Goal: Information Seeking & Learning: Learn about a topic

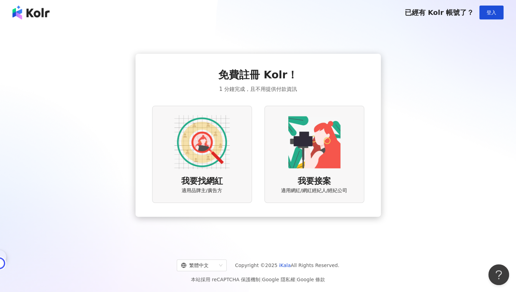
click at [197, 149] on img at bounding box center [201, 141] width 55 height 55
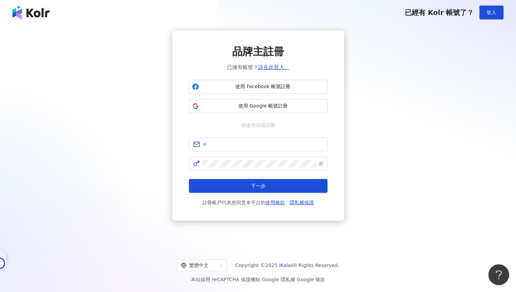
drag, startPoint x: 46, startPoint y: 22, endPoint x: 45, endPoint y: 17, distance: 4.6
click at [45, 17] on div "已經有 Kolr 帳號了？ 登入" at bounding box center [258, 12] width 516 height 25
click at [45, 17] on img at bounding box center [30, 13] width 37 height 14
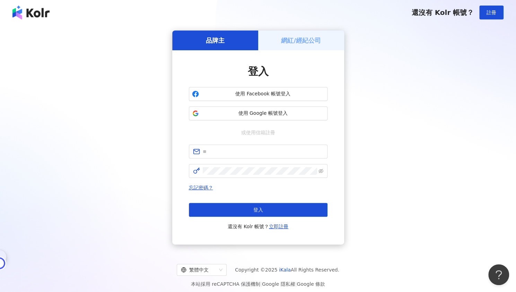
click at [45, 17] on img at bounding box center [30, 13] width 37 height 14
click at [245, 107] on button "使用 Google 帳號登入" at bounding box center [258, 113] width 139 height 14
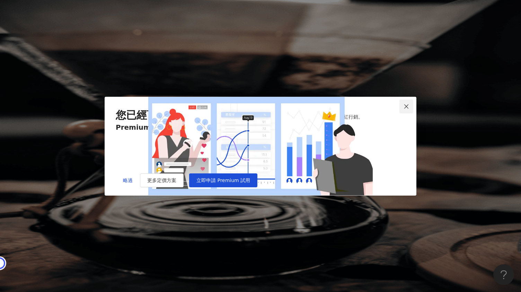
click at [403, 104] on span "Close" at bounding box center [406, 107] width 14 height 6
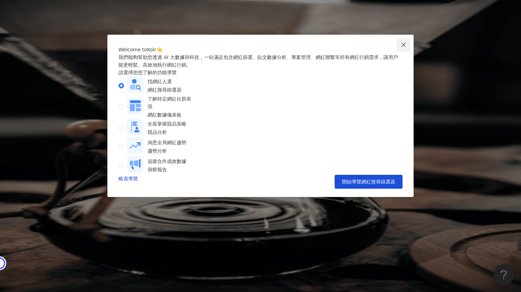
click at [400, 45] on span "Close" at bounding box center [404, 45] width 14 height 6
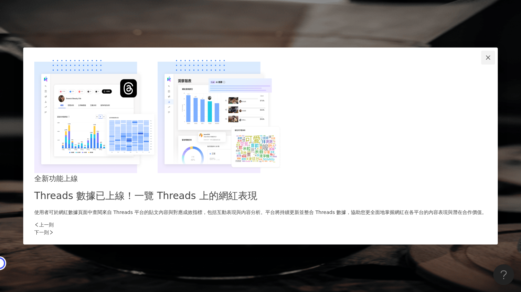
click at [485, 60] on icon "close" at bounding box center [488, 58] width 6 height 6
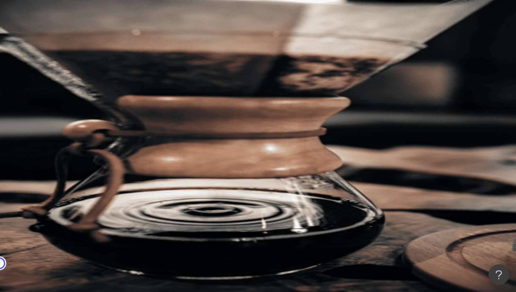
click at [111, 39] on span at bounding box center [101, 33] width 30 height 11
click at [156, 19] on div "el-icon-cs 預約線上 Demo 申請試用 繁體中文 Y" at bounding box center [299, 69] width 434 height 139
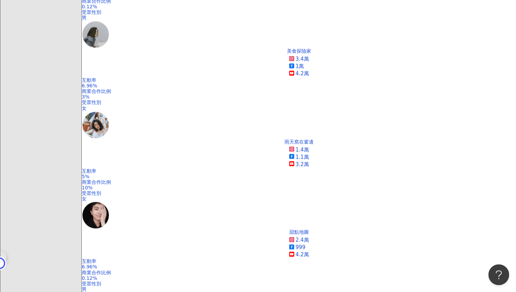
scroll to position [663, 0]
drag, startPoint x: 391, startPoint y: 214, endPoint x: 353, endPoint y: 24, distance: 194.0
drag, startPoint x: 353, startPoint y: 24, endPoint x: 224, endPoint y: 78, distance: 140.4
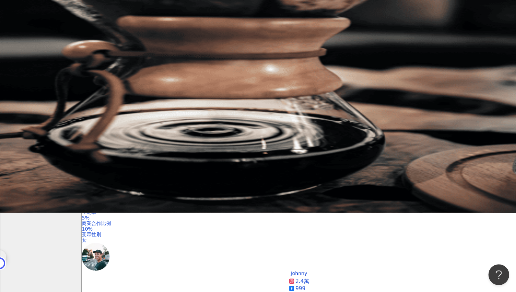
scroll to position [79, 0]
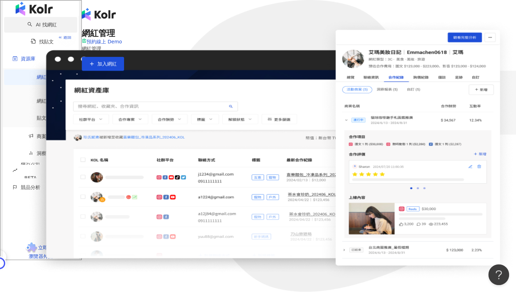
click at [53, 27] on link "AI 找網紅" at bounding box center [41, 25] width 29 height 6
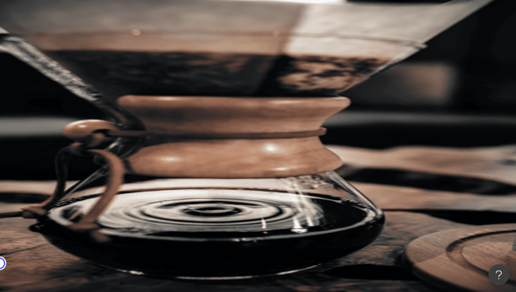
click at [114, 52] on button "搜尋" at bounding box center [98, 59] width 32 height 14
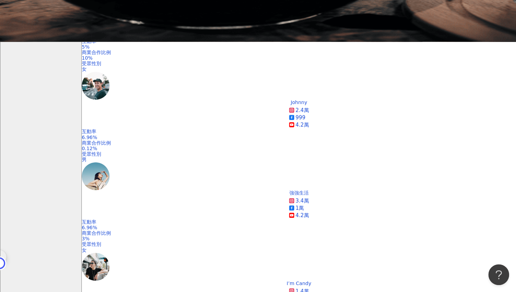
scroll to position [226, 0]
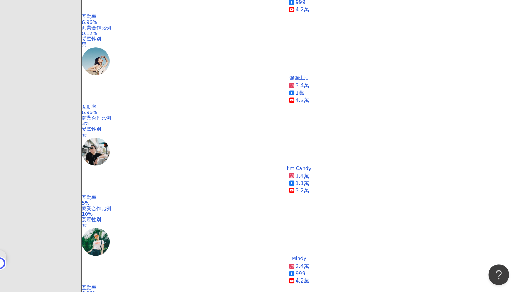
scroll to position [449, 0]
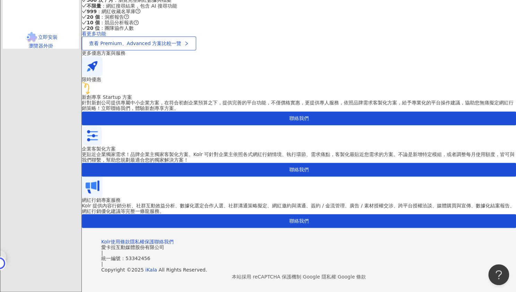
scroll to position [484, 0]
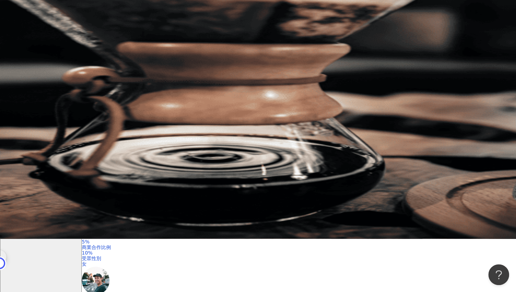
scroll to position [54, 0]
